Goal: Task Accomplishment & Management: Manage account settings

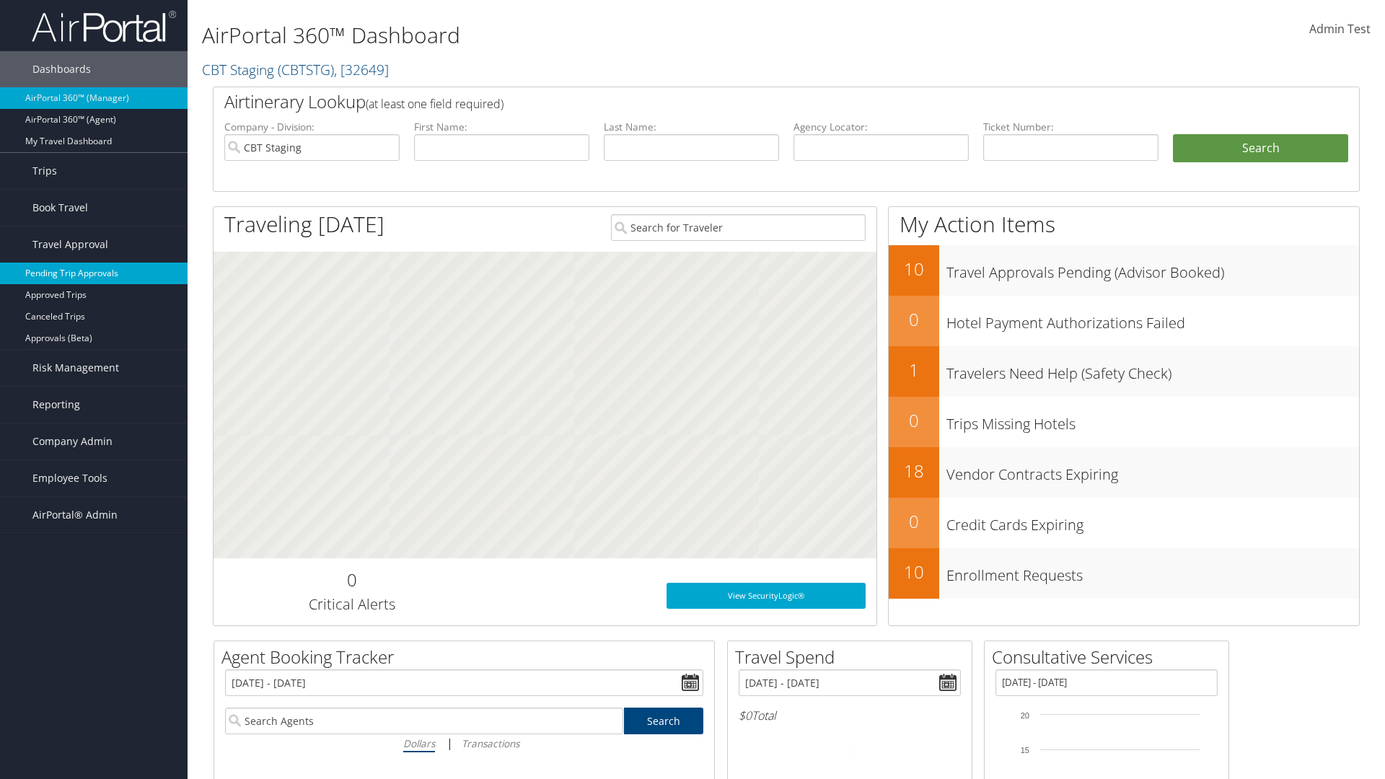
click at [94, 273] on link "Pending Trip Approvals" at bounding box center [93, 273] width 187 height 22
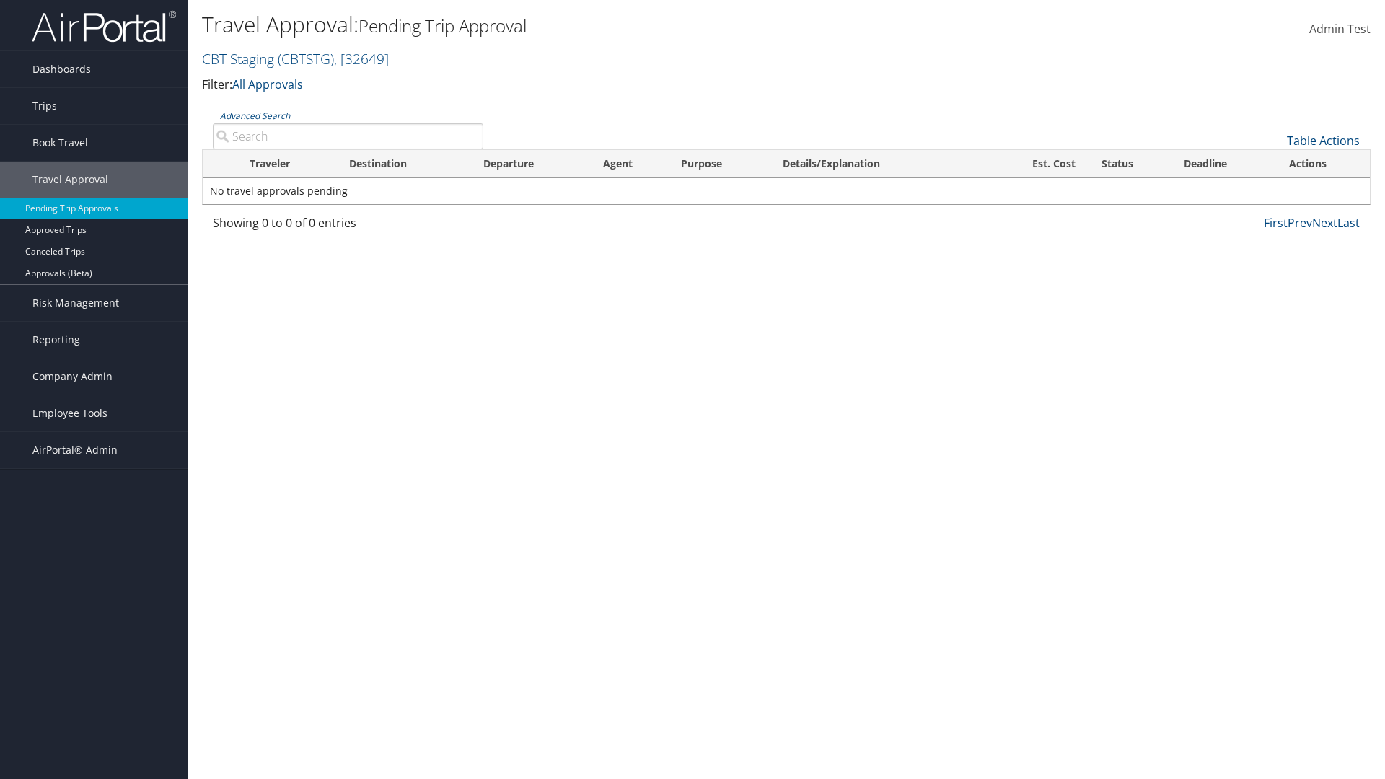
click at [1323, 141] on link "Table Actions" at bounding box center [1322, 141] width 73 height 16
click at [1274, 163] on link "Download Report" at bounding box center [1275, 163] width 190 height 25
click at [1323, 141] on link "Table Actions" at bounding box center [1322, 141] width 73 height 16
click at [1274, 187] on link "Column Visibility" at bounding box center [1275, 187] width 190 height 25
click at [1274, 189] on link "Traveler" at bounding box center [1275, 189] width 190 height 25
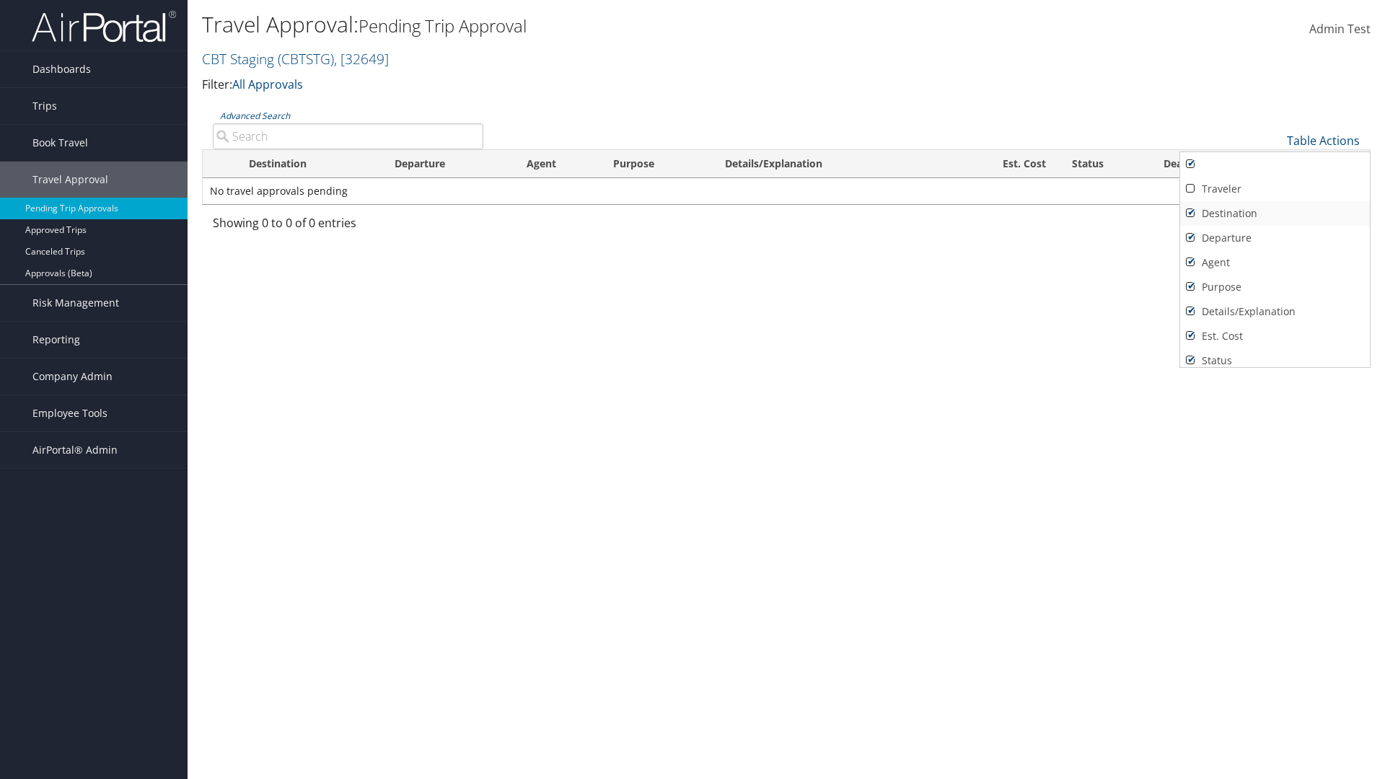
click at [1274, 213] on link "Destination" at bounding box center [1275, 213] width 190 height 25
click at [1274, 238] on link "Departure" at bounding box center [1275, 238] width 190 height 25
click at [1274, 262] on link "Agent" at bounding box center [1275, 262] width 190 height 25
click at [1274, 312] on link "Details/Explanation" at bounding box center [1275, 311] width 190 height 25
click at [1274, 287] on link "Purpose" at bounding box center [1275, 287] width 190 height 25
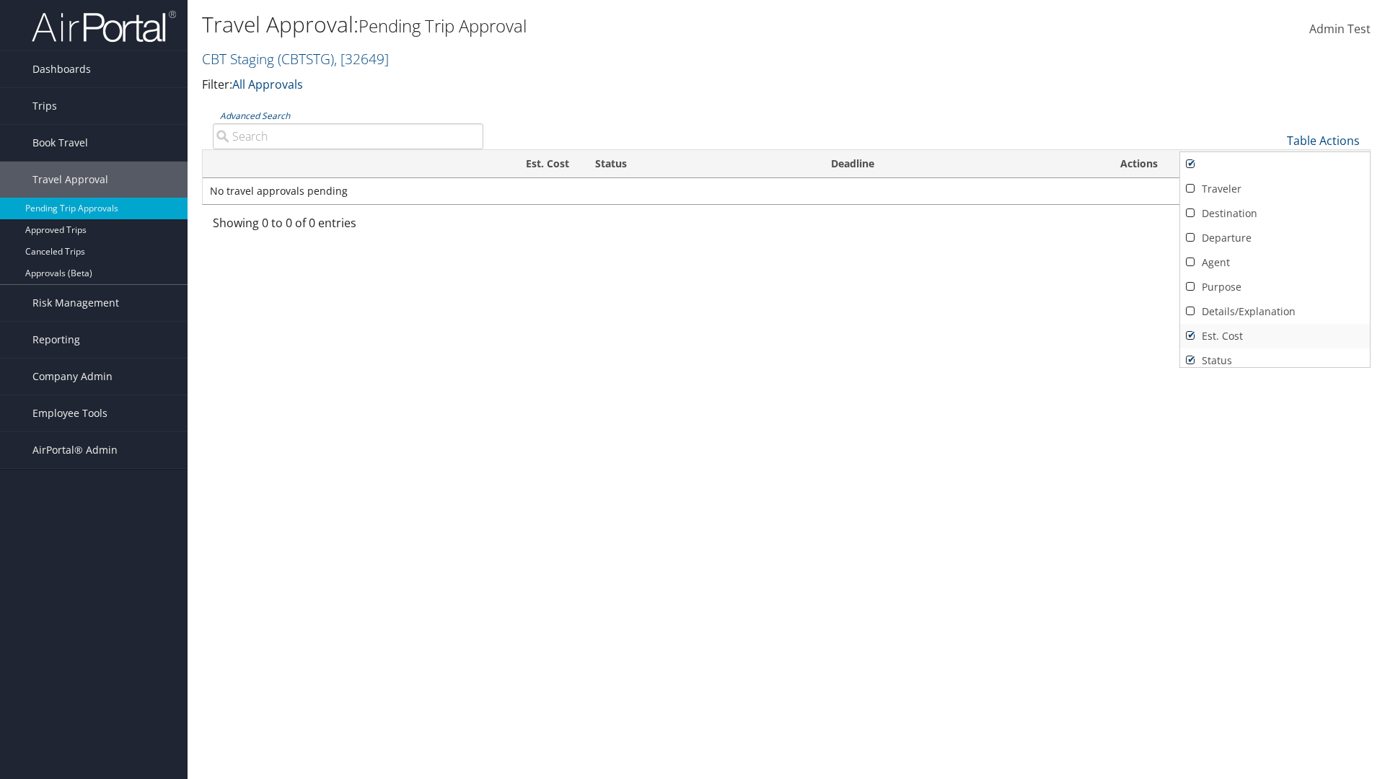
click at [1274, 336] on link "Est. Cost" at bounding box center [1275, 336] width 190 height 25
click at [1274, 355] on link "Status" at bounding box center [1275, 360] width 190 height 25
click at [1274, 367] on link "Deadline" at bounding box center [1275, 379] width 190 height 25
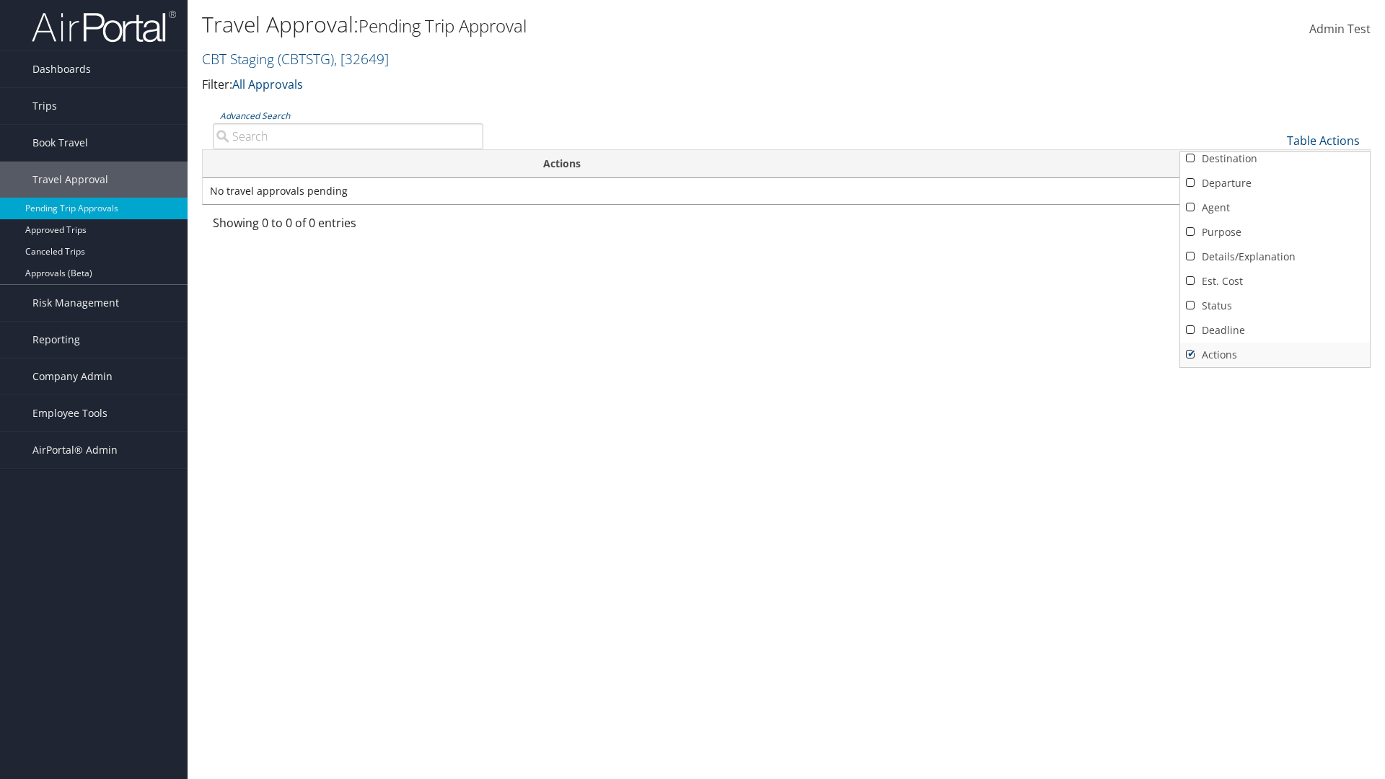
click at [1274, 355] on link "Actions" at bounding box center [1275, 355] width 190 height 25
click at [1274, 146] on link "Traveler" at bounding box center [1275, 134] width 190 height 25
click at [1274, 213] on link "Destination" at bounding box center [1275, 213] width 190 height 25
click at [1274, 238] on link "Departure" at bounding box center [1275, 238] width 190 height 25
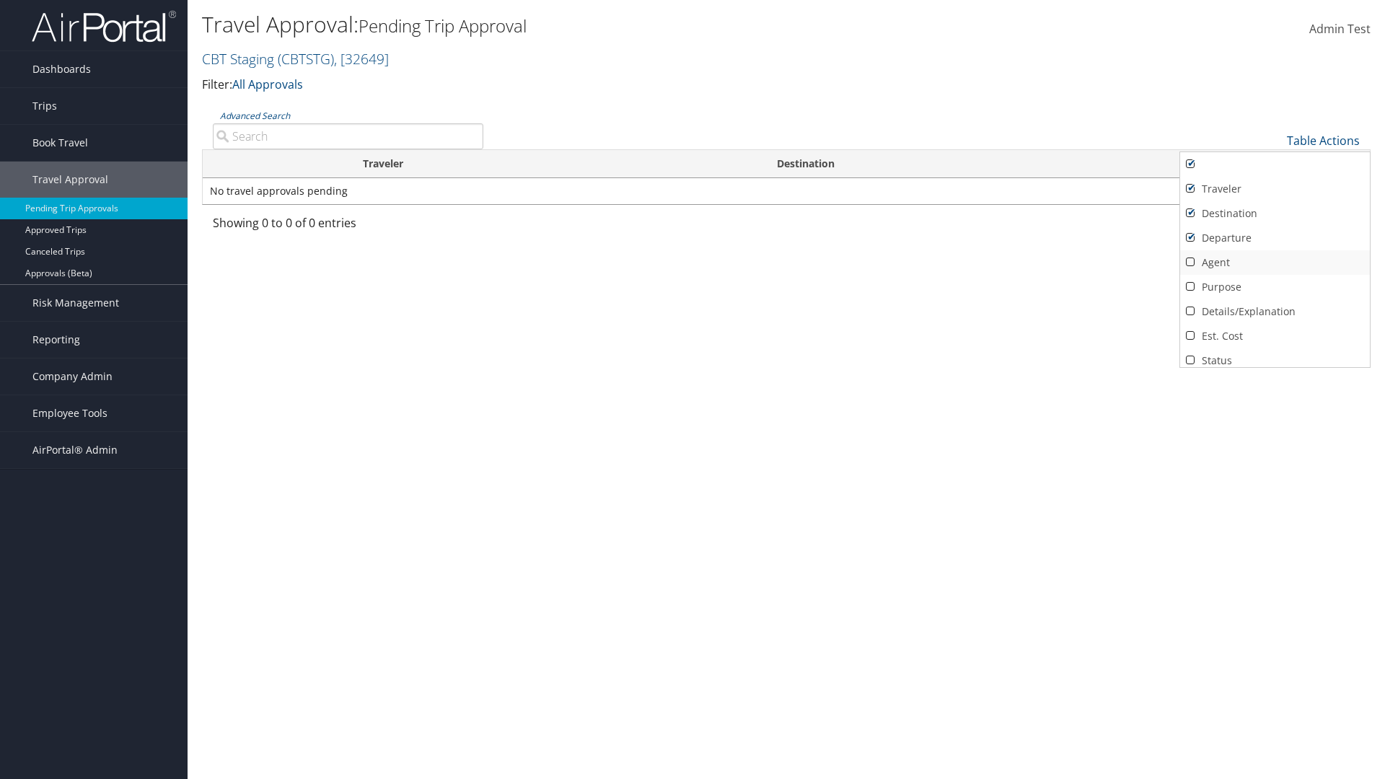
click at [1274, 262] on link "Agent" at bounding box center [1275, 262] width 190 height 25
click at [1274, 312] on link "Details/Explanation" at bounding box center [1275, 311] width 190 height 25
click at [1274, 287] on link "Purpose" at bounding box center [1275, 287] width 190 height 25
click at [1274, 336] on link "Est. Cost" at bounding box center [1275, 336] width 190 height 25
click at [1274, 355] on link "Status" at bounding box center [1275, 360] width 190 height 25
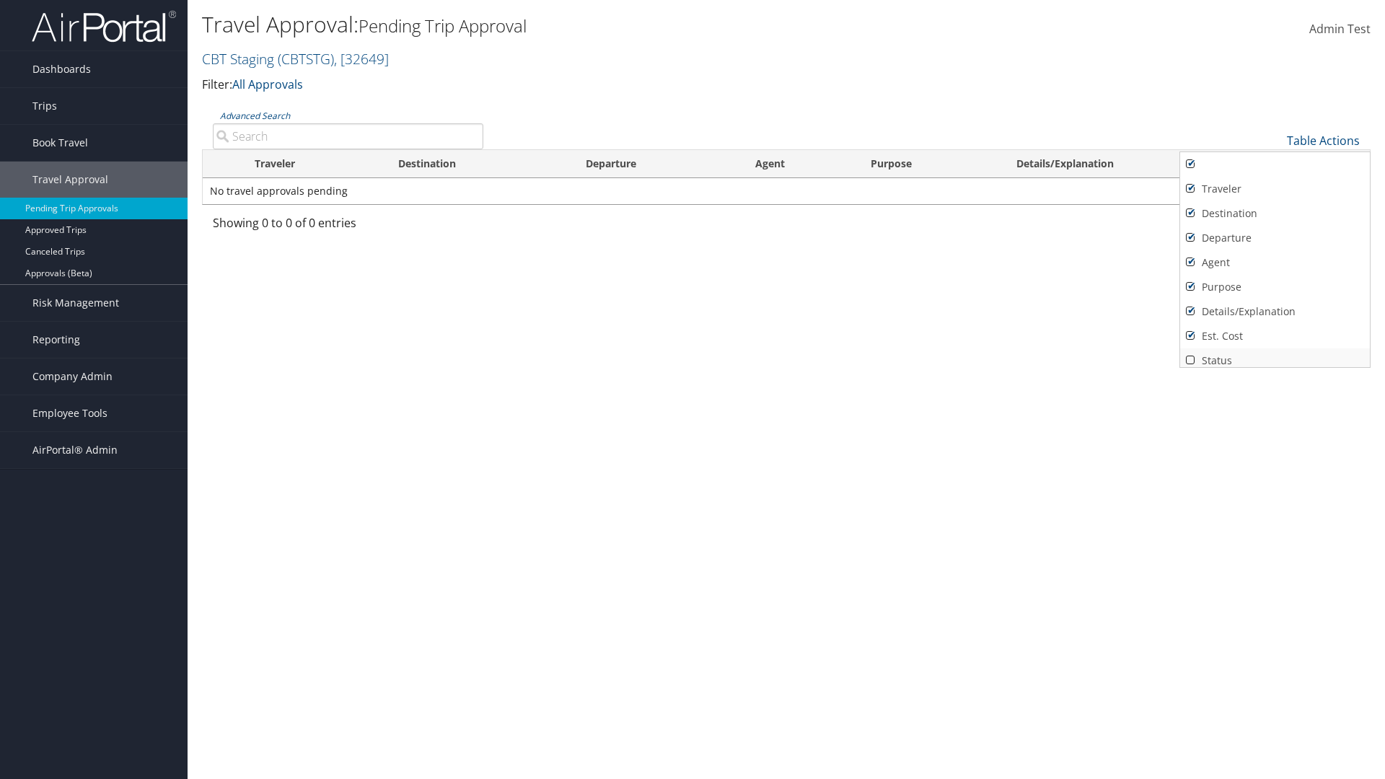
scroll to position [6, 0]
click at [1274, 367] on link "Deadline" at bounding box center [1275, 379] width 190 height 25
